Goal: Understand process/instructions: Learn how to perform a task or action

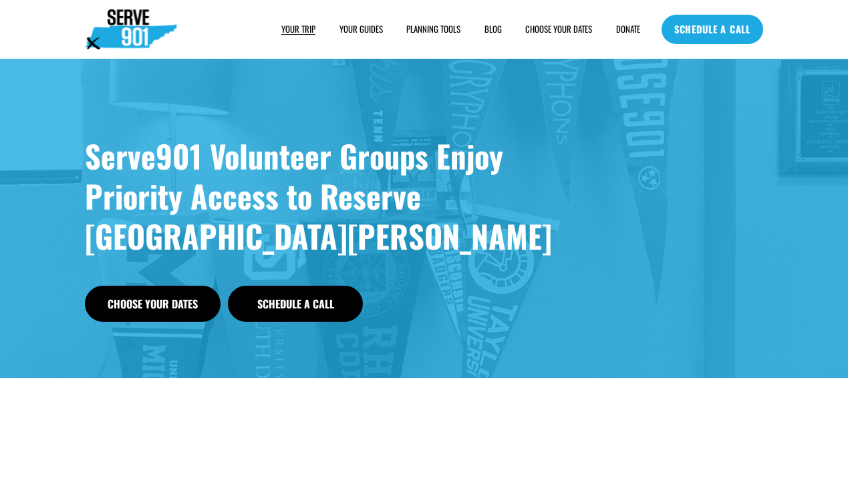
click at [436, 24] on span "PLANNING TOOLS" at bounding box center [433, 29] width 54 height 12
click at [439, 33] on span "PLANNING TOOLS" at bounding box center [433, 29] width 54 height 12
click at [0, 0] on span "SAMPLE SCHEDULE" at bounding box center [0, 0] width 0 height 0
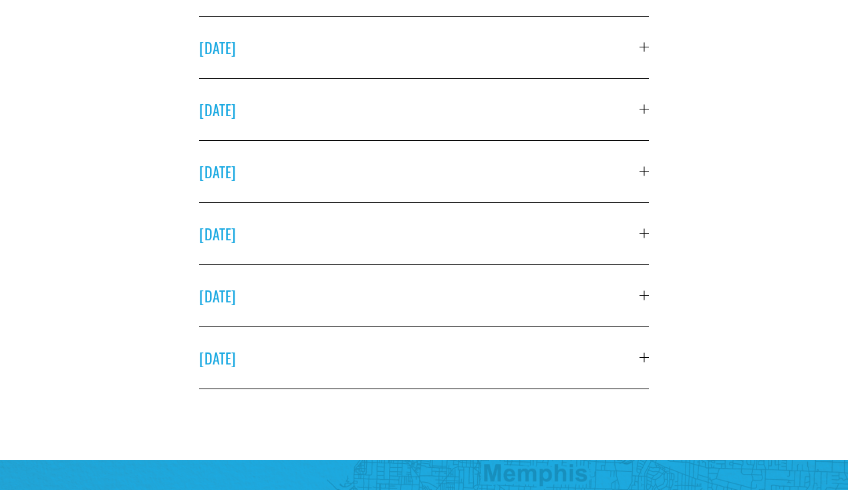
scroll to position [540, 0]
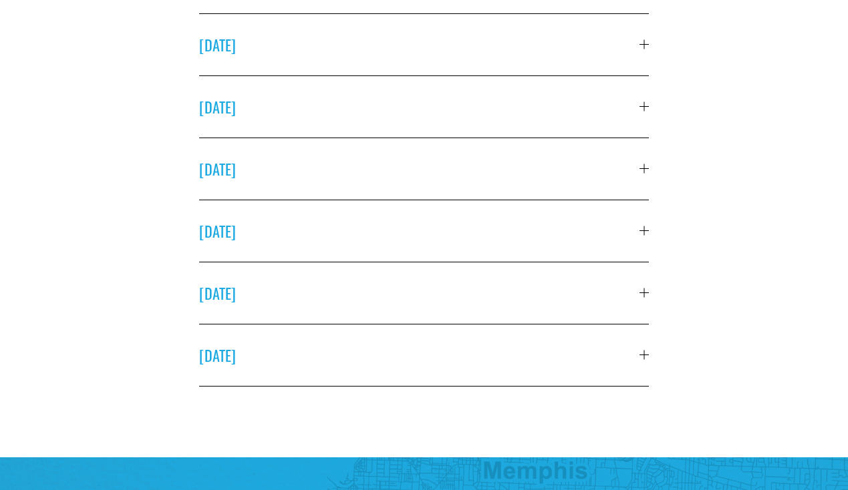
click at [643, 108] on div at bounding box center [643, 106] width 9 height 9
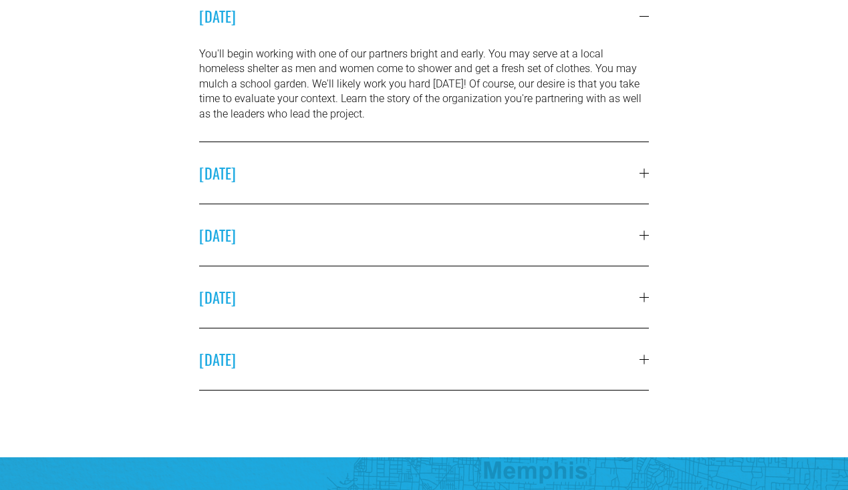
click at [643, 108] on p "You'll begin working with one of our partners bright and early. You may serve a…" at bounding box center [424, 84] width 450 height 75
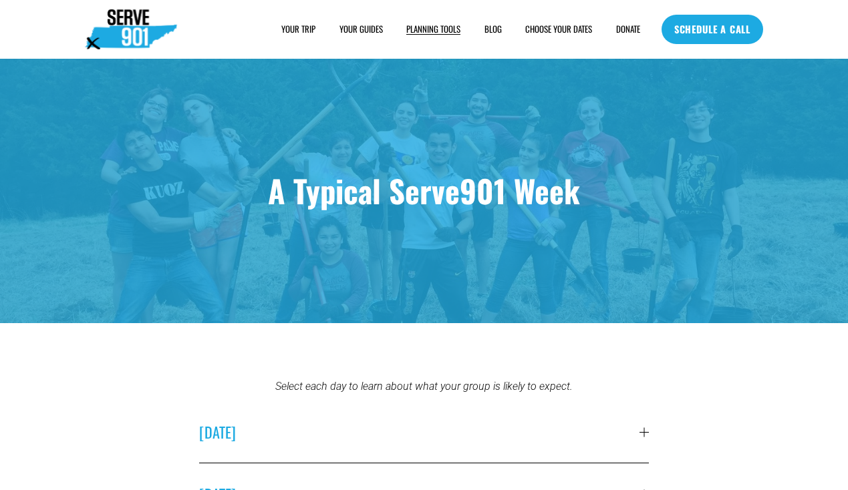
scroll to position [0, 0]
click at [552, 33] on link "CHOOSE YOUR DATES" at bounding box center [558, 30] width 67 height 14
